Goal: Information Seeking & Learning: Learn about a topic

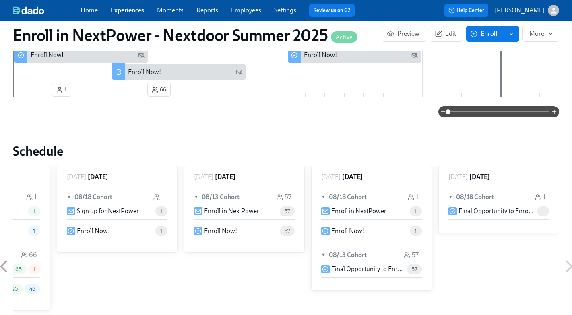
scroll to position [255, 0]
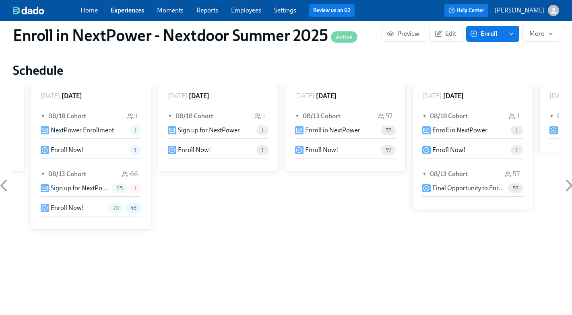
scroll to position [0, 210]
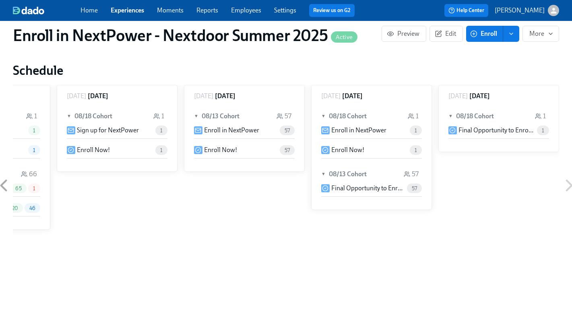
click at [129, 6] on link "Experiences" at bounding box center [127, 10] width 33 height 8
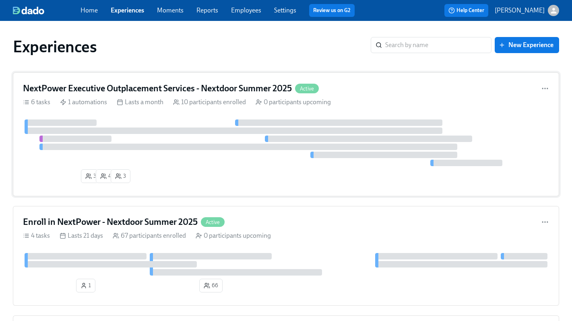
click at [102, 100] on div "1 automations" at bounding box center [83, 102] width 47 height 9
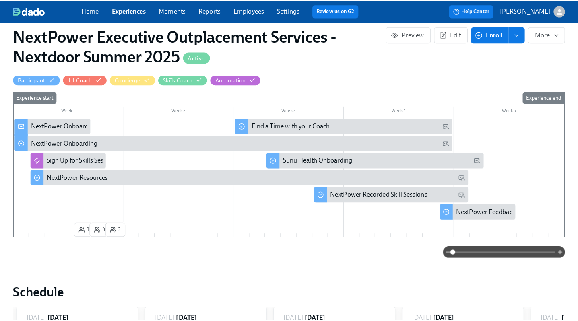
scroll to position [193, 0]
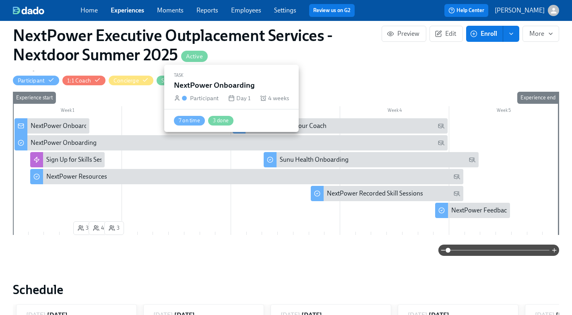
click at [75, 146] on div "NextPower Onboarding" at bounding box center [64, 142] width 66 height 9
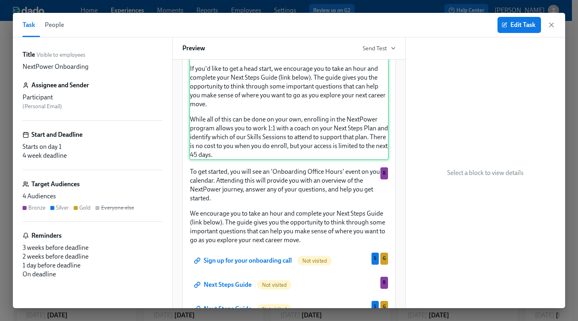
scroll to position [210, 0]
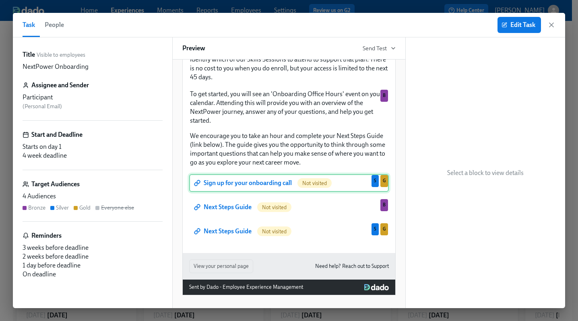
click at [253, 183] on div "Sign up for your onboarding call Not visited S G" at bounding box center [288, 183] width 199 height 18
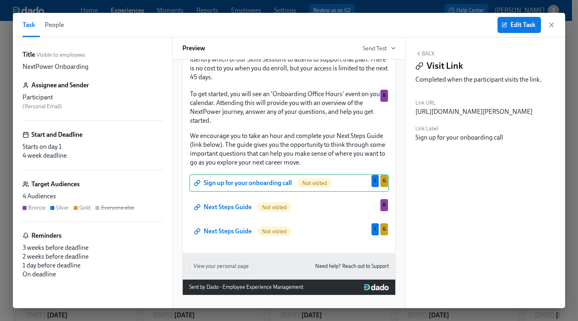
click at [454, 116] on div "[URL][DOMAIN_NAME][PERSON_NAME]" at bounding box center [473, 111] width 117 height 9
drag, startPoint x: 526, startPoint y: 119, endPoint x: 417, endPoint y: 114, distance: 109.9
click at [417, 114] on div "[URL][DOMAIN_NAME][PERSON_NAME]" at bounding box center [473, 111] width 117 height 9
copy div "[URL][DOMAIN_NAME][PERSON_NAME]"
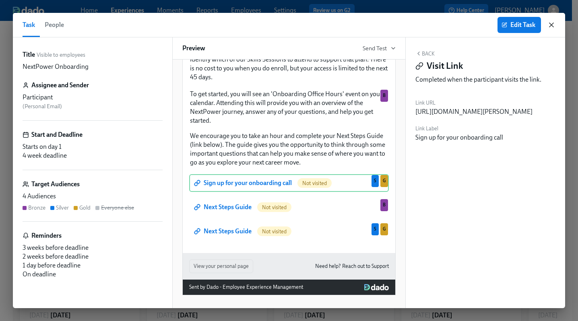
click at [550, 25] on icon "button" at bounding box center [551, 25] width 8 height 8
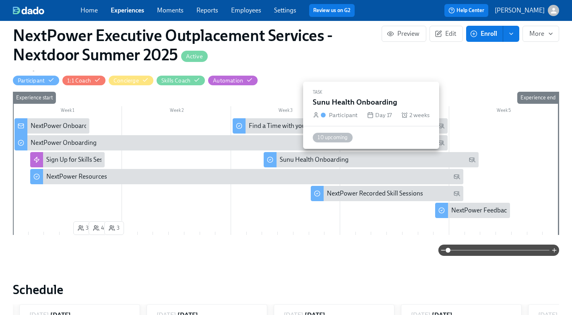
click at [309, 155] on div "Sunu Health Onboarding" at bounding box center [314, 159] width 69 height 9
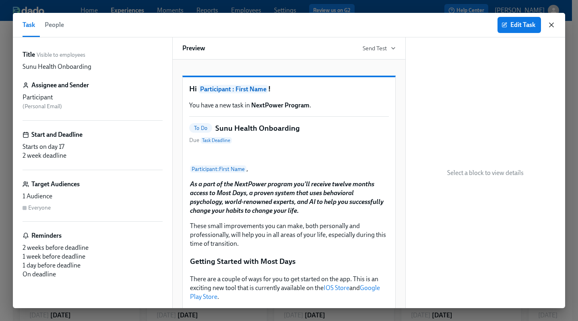
click at [550, 24] on icon "button" at bounding box center [551, 25] width 4 height 4
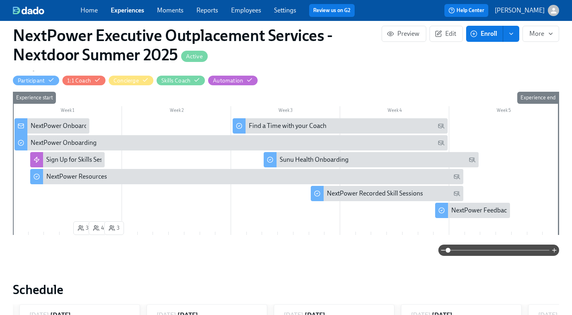
click at [133, 11] on link "Experiences" at bounding box center [127, 10] width 33 height 8
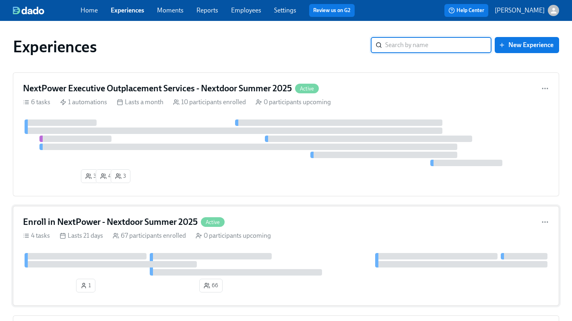
click at [113, 226] on h4 "Enroll in NextPower - Nextdoor Summer 2025" at bounding box center [110, 222] width 175 height 12
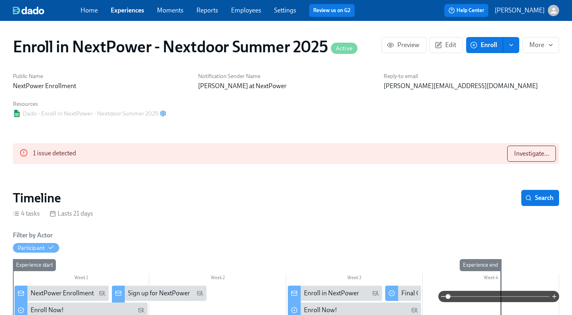
scroll to position [0, 210]
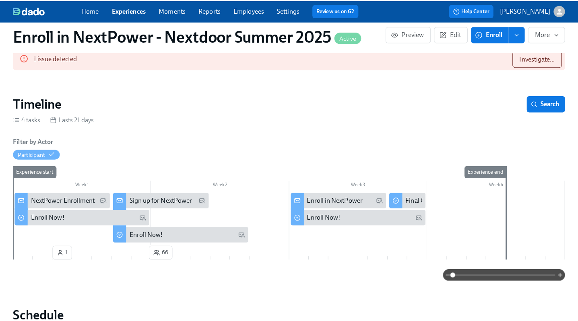
scroll to position [99, 0]
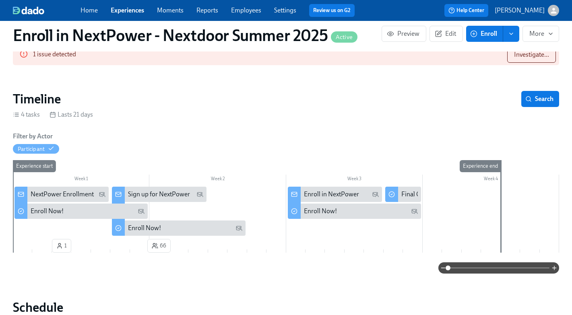
click at [72, 196] on div "NextPower Enrollment" at bounding box center [62, 194] width 63 height 9
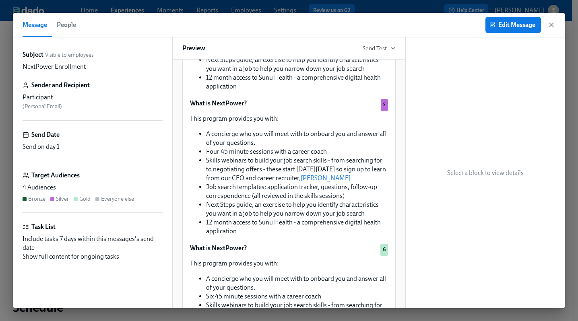
scroll to position [226, 0]
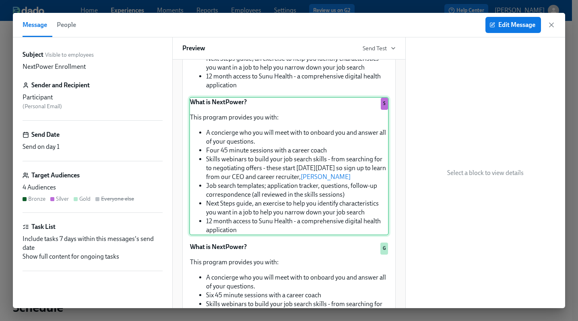
click at [283, 235] on div "What is NextPower? This program provides you with: A concierge who you will mee…" at bounding box center [288, 166] width 199 height 138
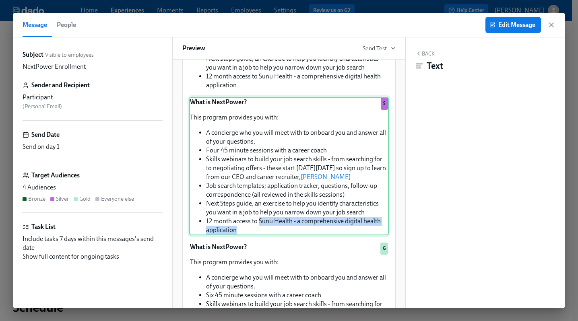
drag, startPoint x: 273, startPoint y: 240, endPoint x: 260, endPoint y: 233, distance: 14.9
click at [260, 233] on div "What is NextPower? This program provides you with: A concierge who you will mee…" at bounding box center [288, 166] width 199 height 138
copy li "Sunu Health - a comprehensive digital health application"
